Goal: Task Accomplishment & Management: Use online tool/utility

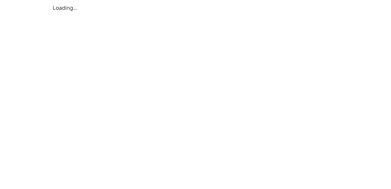
click at [0, 0] on div "Loading…" at bounding box center [0, 0] width 0 height 0
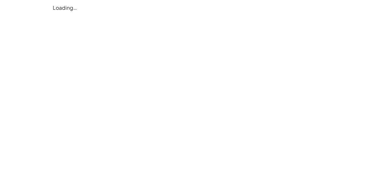
click at [0, 0] on div "Loading…" at bounding box center [0, 0] width 0 height 0
